Goal: Transaction & Acquisition: Purchase product/service

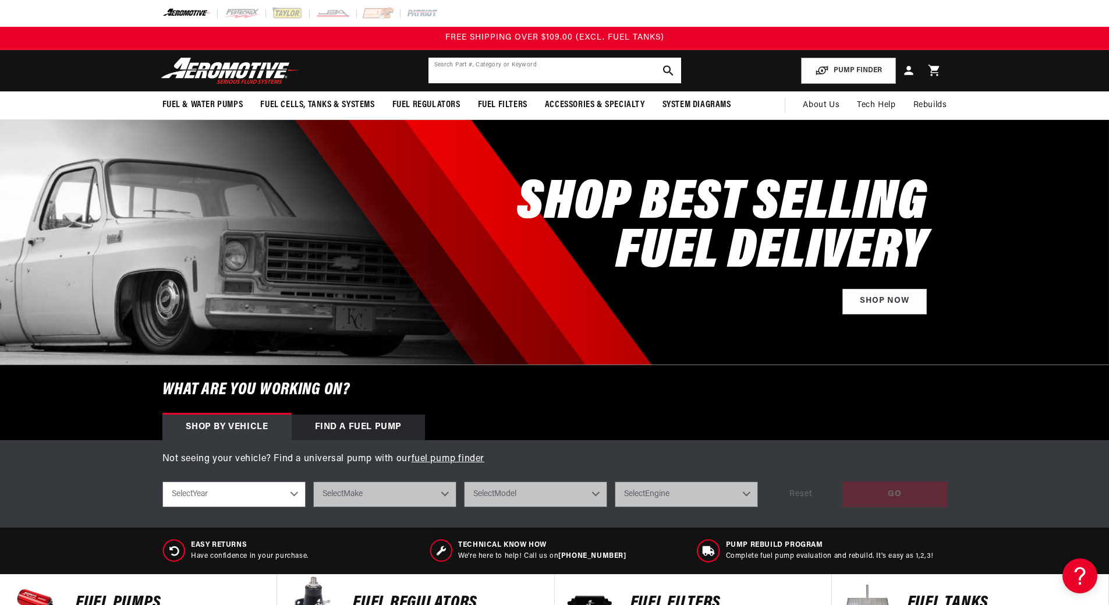
click at [476, 83] on input "text" at bounding box center [555, 71] width 253 height 26
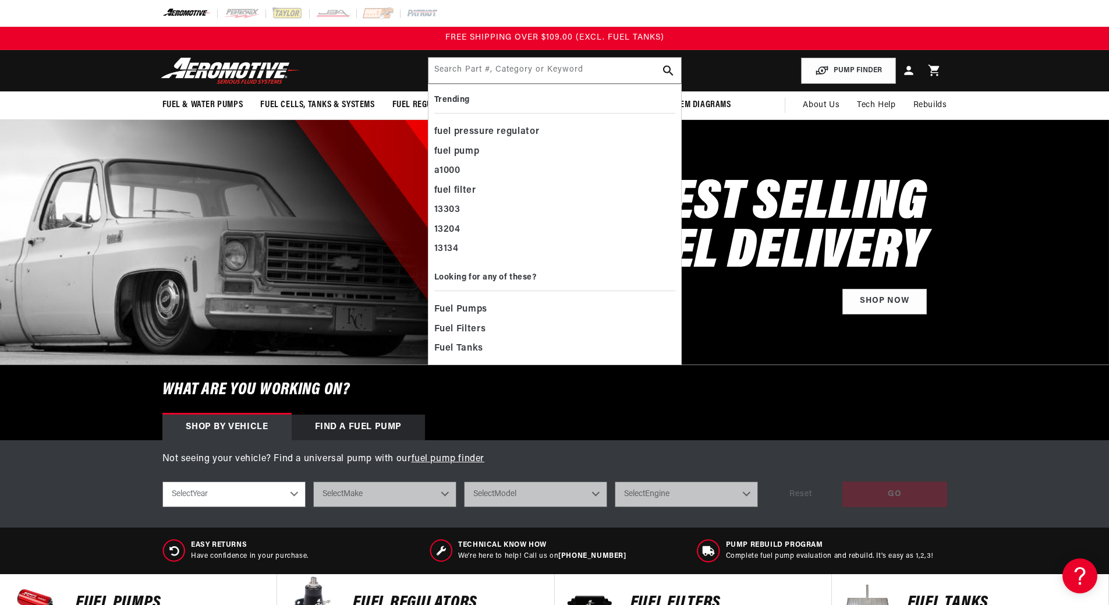
click at [767, 86] on header "Fuel & Water Pumps Back In-Tank In-Line Fuel Pumps" at bounding box center [554, 70] width 843 height 41
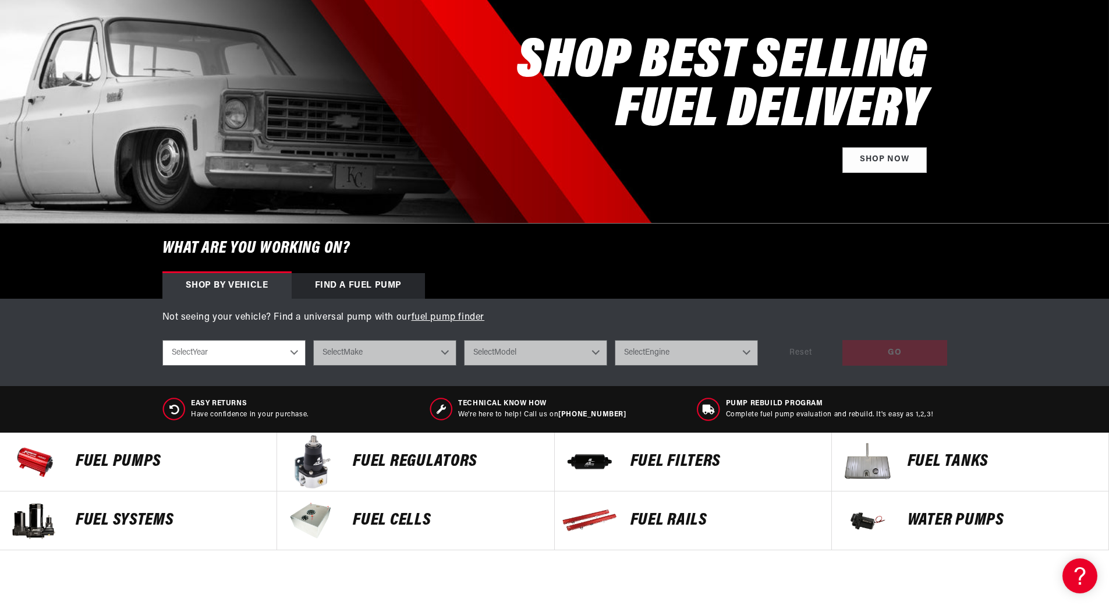
scroll to position [175, 0]
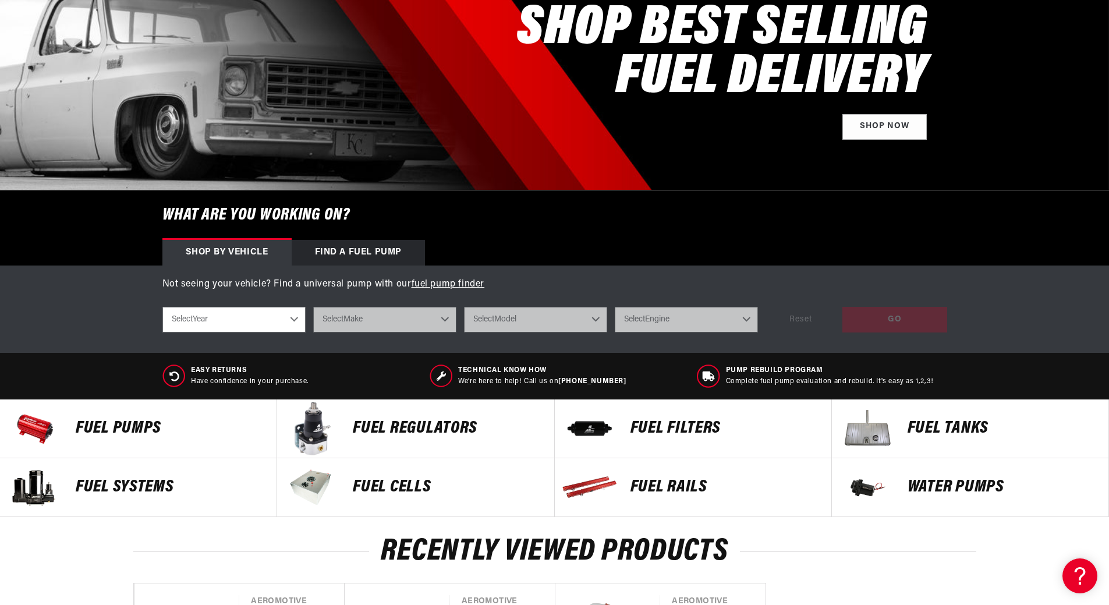
click at [238, 332] on select "Select Year [DATE] 2022 2021 2020 2019 2018 2017 2016 2015 2014 2013 2012 2011 …" at bounding box center [233, 320] width 143 height 26
select select "1987"
click at [162, 332] on select "Select Year [DATE] 2022 2021 2020 2019 2018 2017 2016 2015 2014 2013 2012 2011 …" at bounding box center [233, 320] width 143 height 26
select select "1987"
click at [330, 332] on select "Select Make Buick Chevrolet Ford Mazda Mitsubishi Nissan Oldsmobile [GEOGRAPHIC…" at bounding box center [384, 320] width 143 height 26
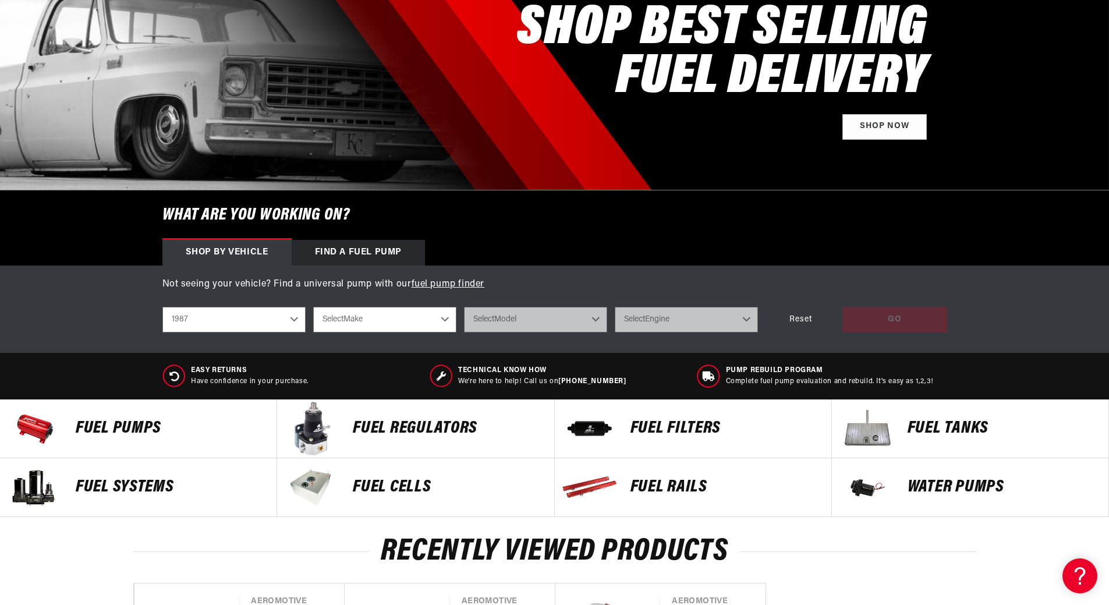
select select "Chevrolet"
click at [313, 332] on select "Select Make Buick Chevrolet Ford Mazda Mitsubishi Nissan Oldsmobile [GEOGRAPHIC…" at bounding box center [384, 320] width 143 height 26
select select "Chevrolet"
click at [561, 332] on select "Select Model [GEOGRAPHIC_DATA] Corvette [GEOGRAPHIC_DATA] S10 S10 Blazer" at bounding box center [535, 320] width 143 height 26
click at [607, 332] on select "Select Model [GEOGRAPHIC_DATA] Corvette [GEOGRAPHIC_DATA] S10 S10 Blazer" at bounding box center [535, 320] width 143 height 26
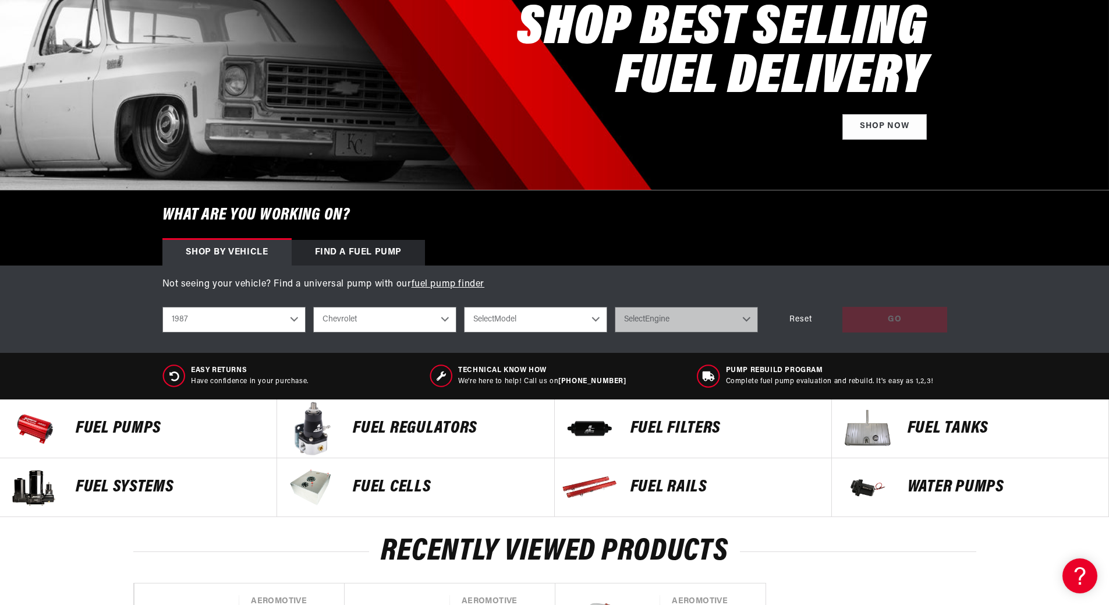
click at [245, 332] on select "2023 2022 2021 2020 2019 2018 2017 2016 2015 2014 2013 2012 2011 2010 2009 2008…" at bounding box center [233, 320] width 143 height 26
click at [162, 332] on select "2023 2022 2021 2020 2019 2018 2017 2016 2015 2014 2013 2012 2011 2010 2009 2008…" at bounding box center [233, 320] width 143 height 26
select select "1988"
click at [560, 332] on select "Select Model C1500 C2500 [GEOGRAPHIC_DATA] Corvette K1500 K2500 [GEOGRAPHIC_DAT…" at bounding box center [535, 320] width 143 height 26
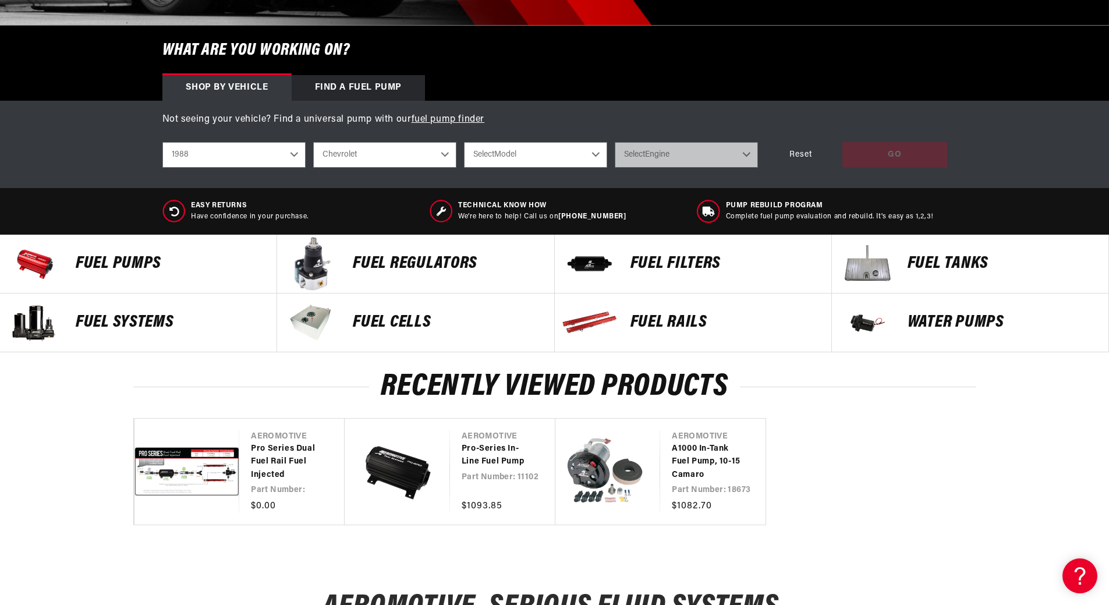
scroll to position [349, 0]
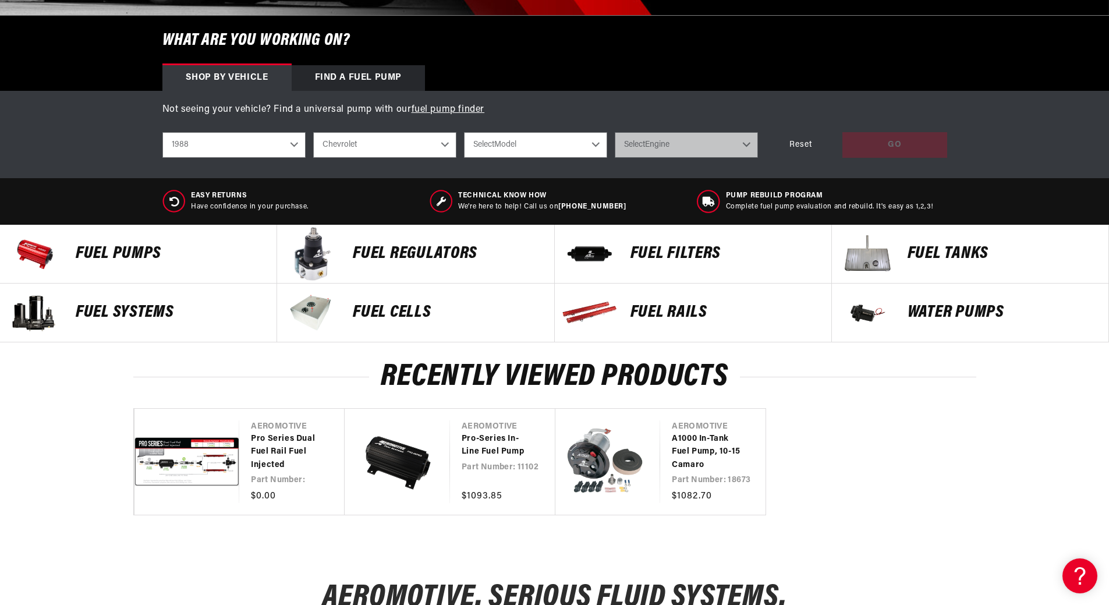
click at [962, 263] on p "Fuel Tanks" at bounding box center [1002, 253] width 189 height 17
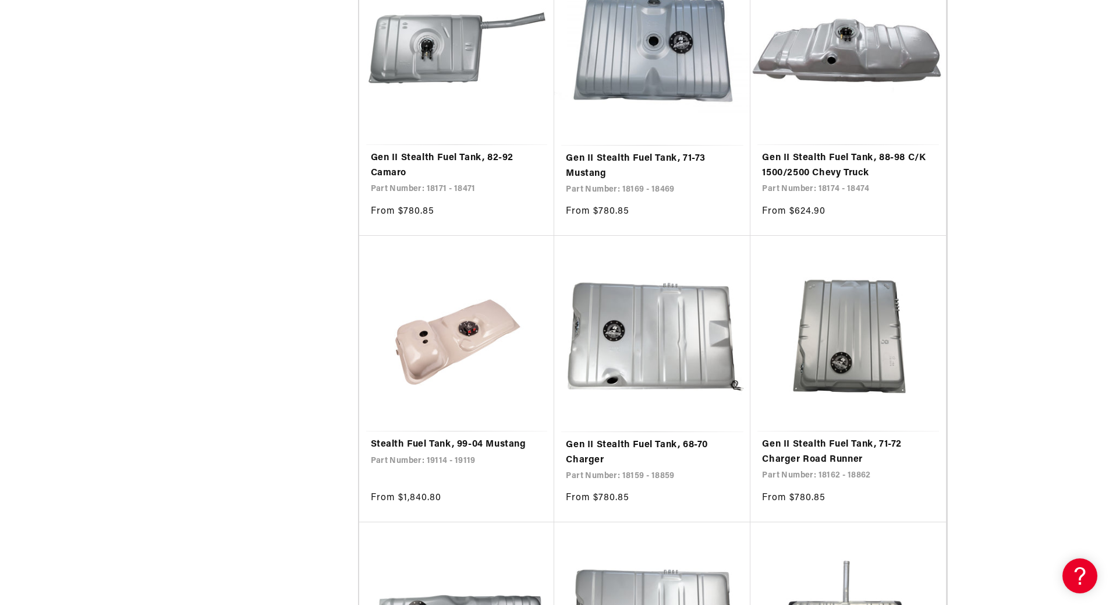
scroll to position [932, 0]
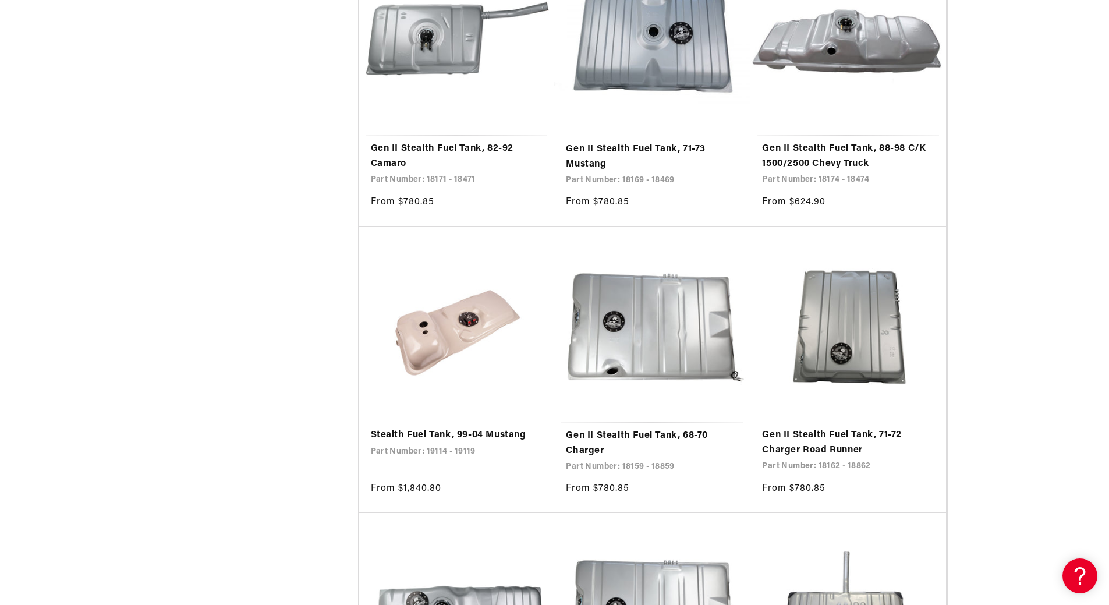
click at [409, 171] on link "Gen II Stealth Fuel Tank, 82-92 Camaro" at bounding box center [457, 156] width 172 height 30
click at [387, 171] on link "Gen II Stealth Fuel Tank, 82-92 Camaro" at bounding box center [457, 156] width 172 height 30
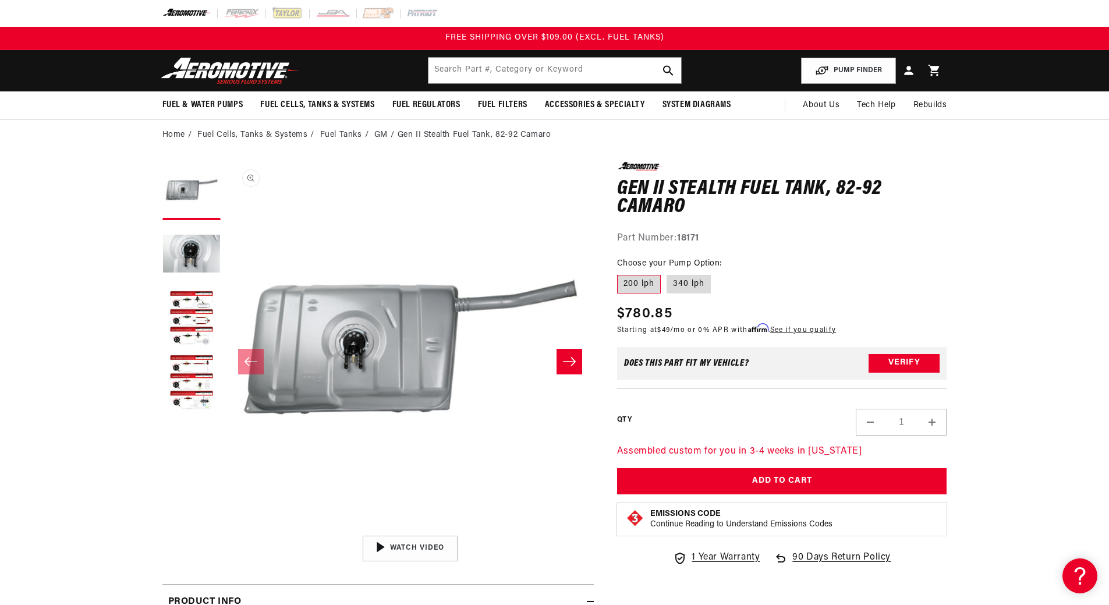
scroll to position [1, 0]
click at [576, 366] on icon "Slide right" at bounding box center [569, 361] width 13 height 9
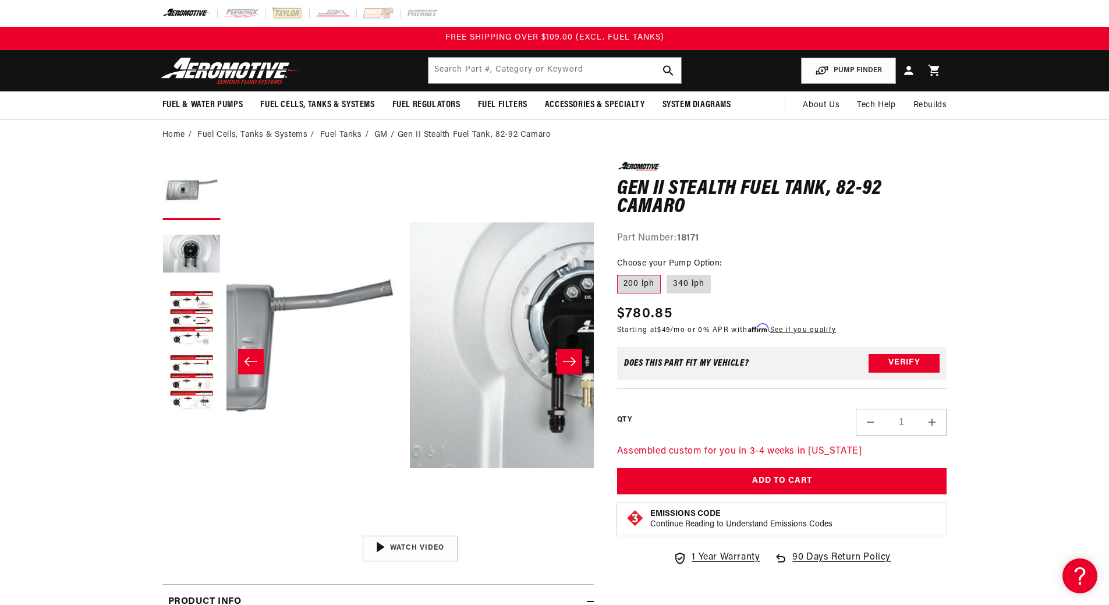
scroll to position [1, 476]
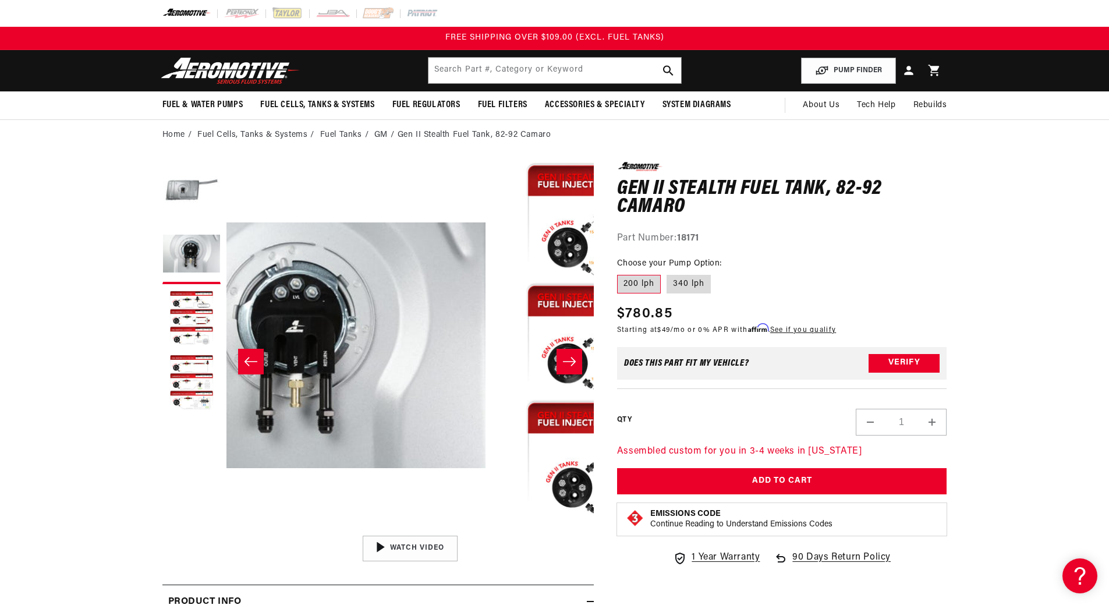
click at [576, 366] on icon "Slide right" at bounding box center [569, 361] width 13 height 9
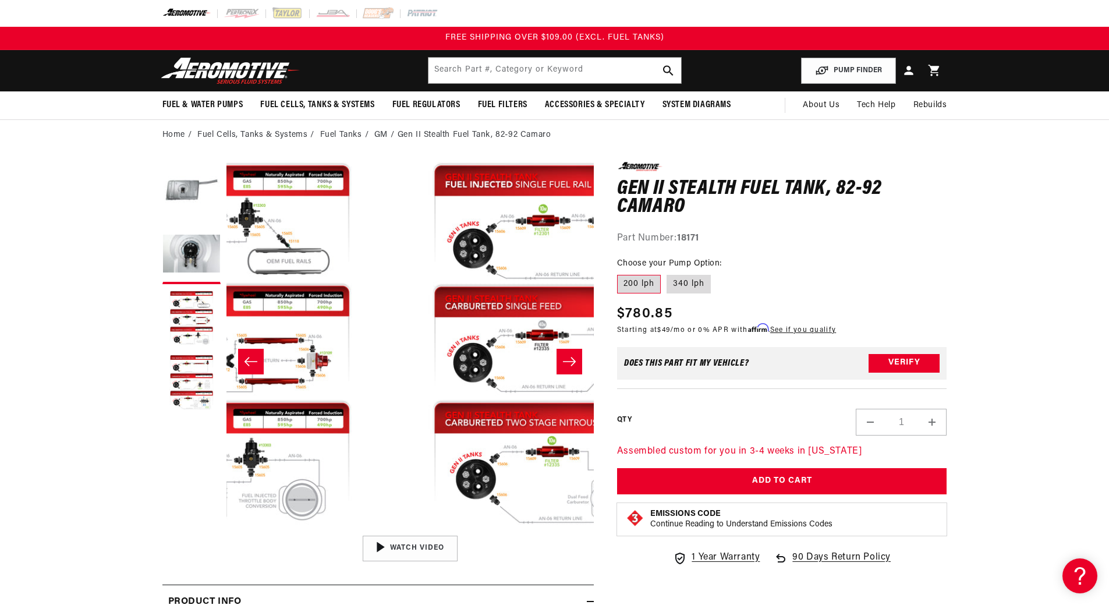
scroll to position [1, 951]
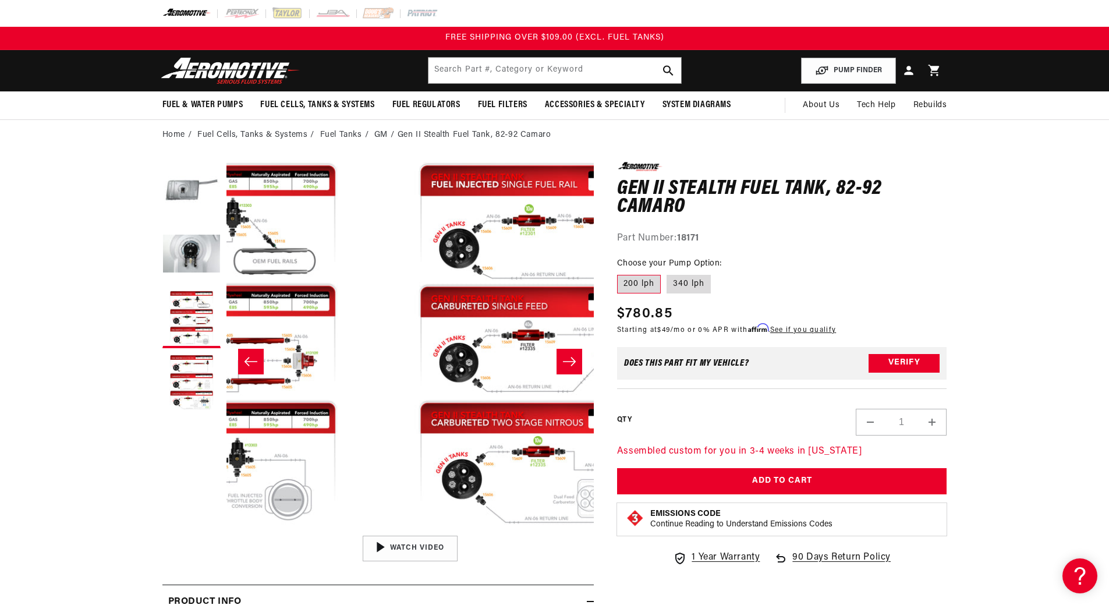
click at [576, 366] on icon "Slide right" at bounding box center [569, 361] width 13 height 9
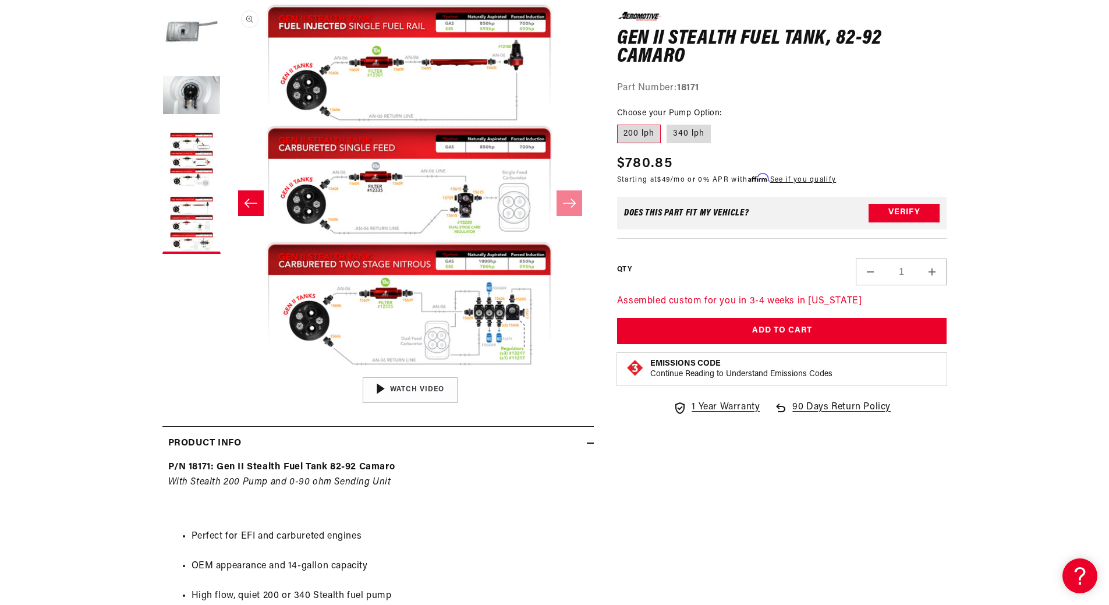
scroll to position [0, 0]
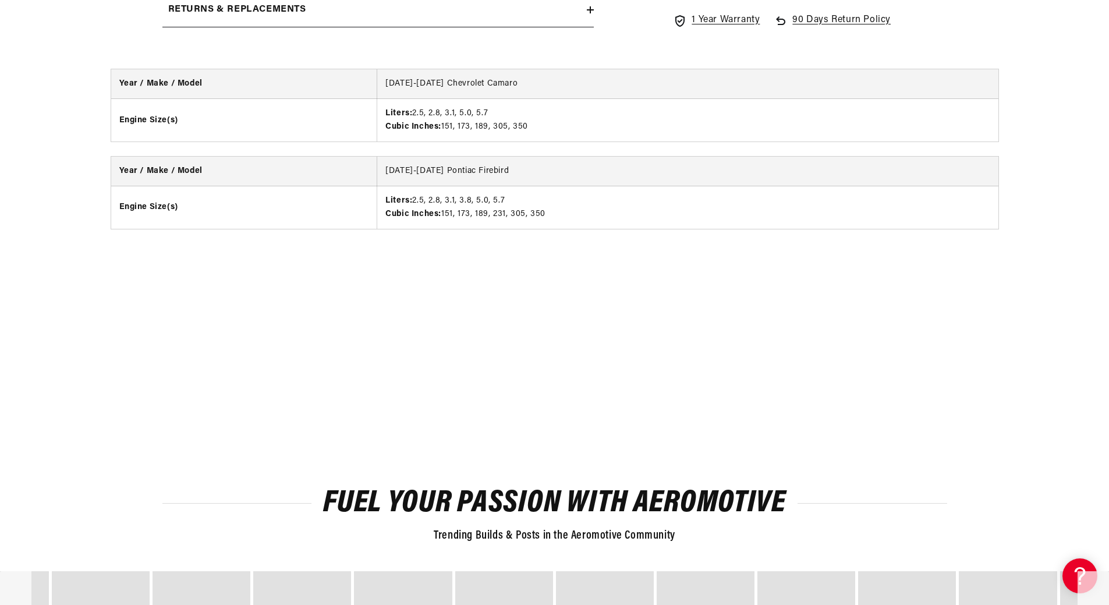
scroll to position [2096, 0]
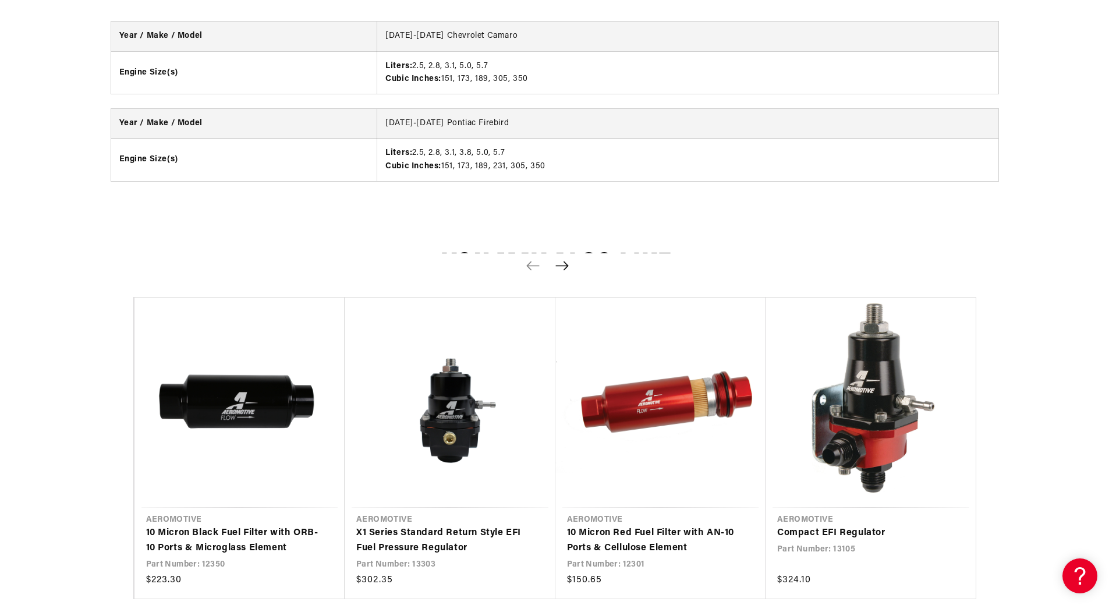
scroll to position [2329, 0]
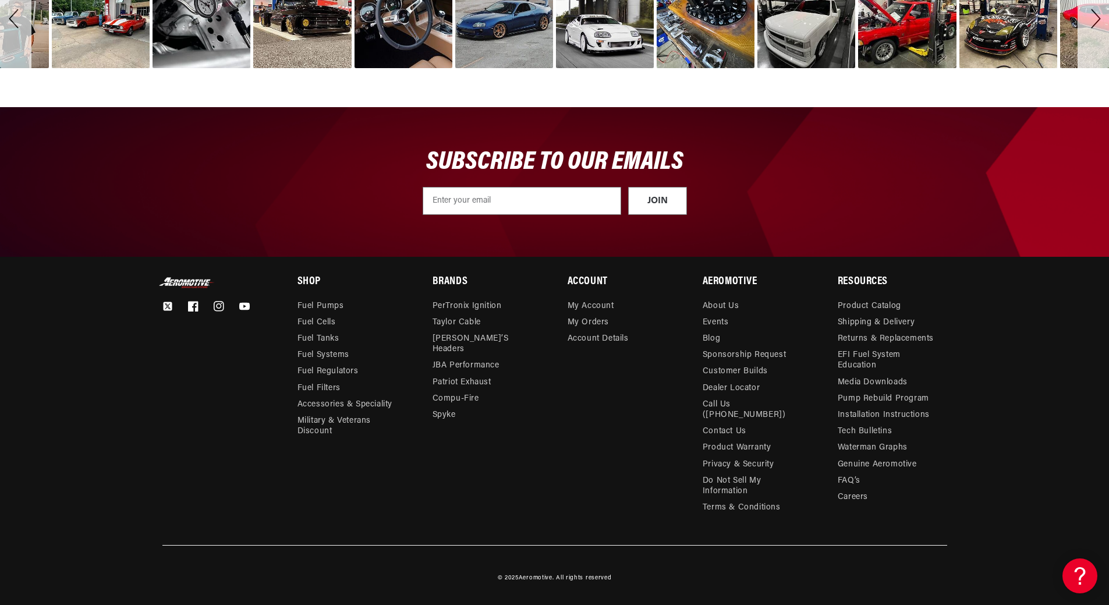
scroll to position [4774, 0]
